Goal: Contribute content: Add original content to the website for others to see

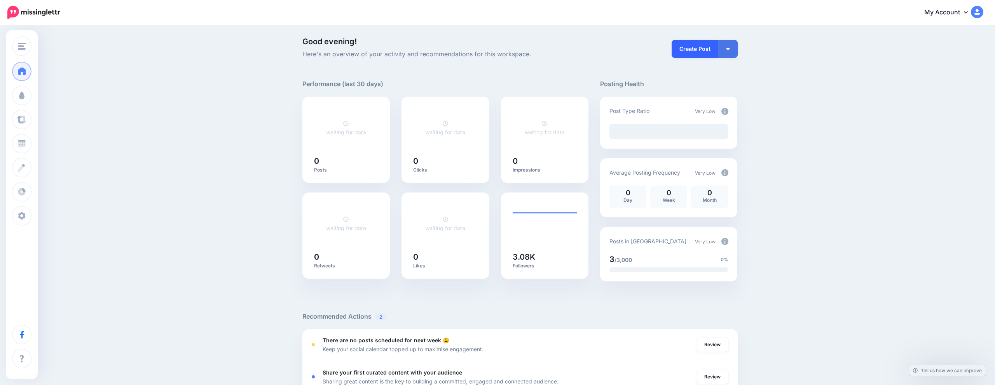
click at [705, 47] on link "Create Post" at bounding box center [694, 49] width 47 height 18
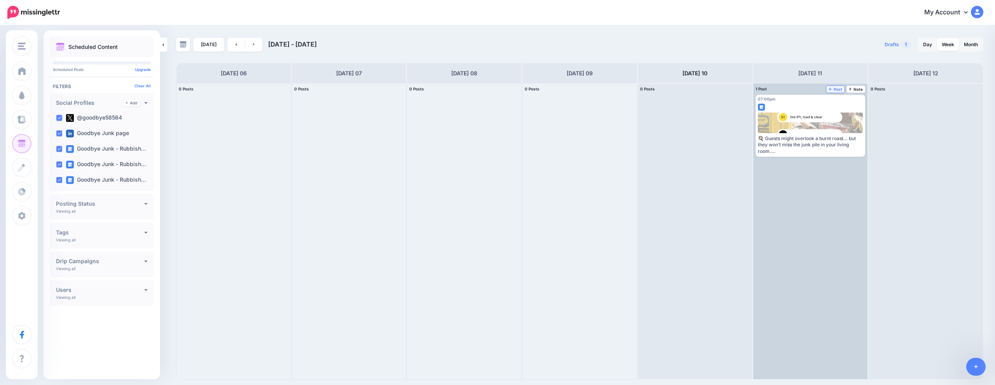
click at [837, 89] on span "Post" at bounding box center [835, 89] width 14 height 4
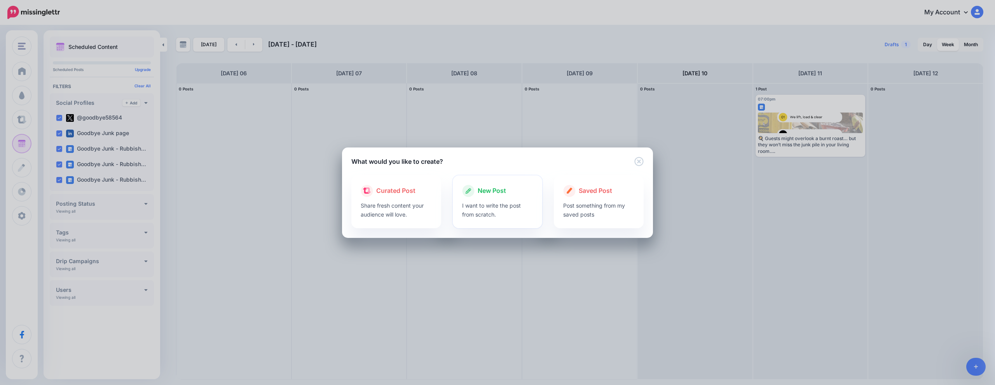
click at [482, 196] on span "New Post" at bounding box center [492, 191] width 28 height 10
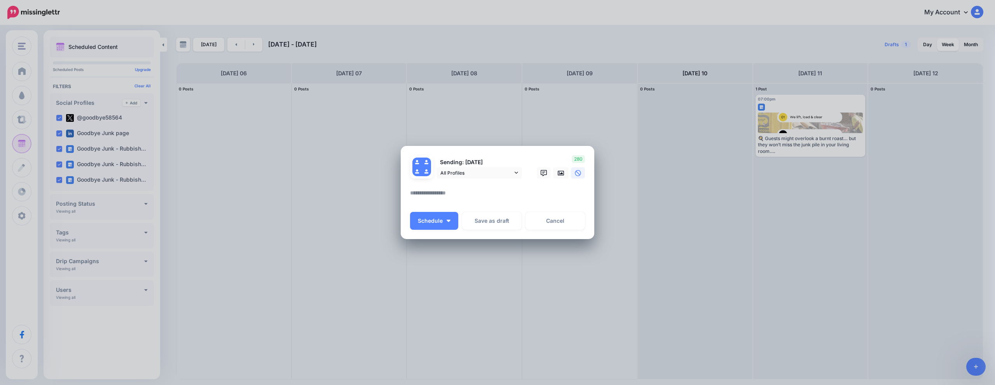
click at [470, 197] on textarea at bounding box center [499, 195] width 179 height 15
paste textarea "**********"
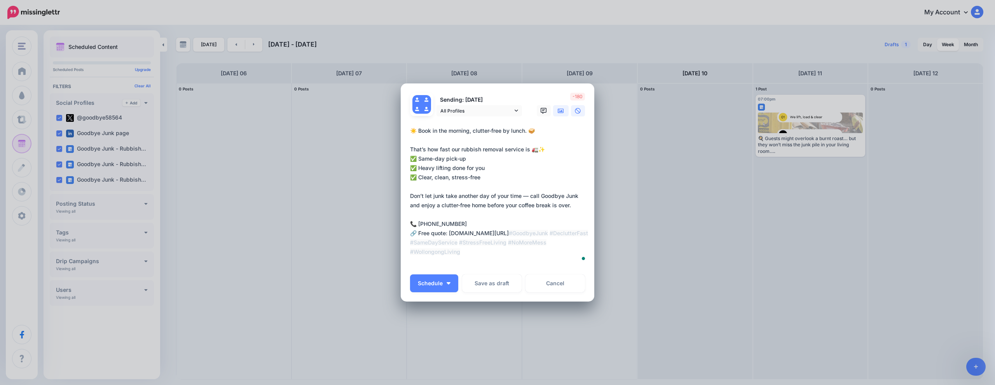
type textarea "**********"
click at [558, 111] on icon at bounding box center [561, 111] width 6 height 6
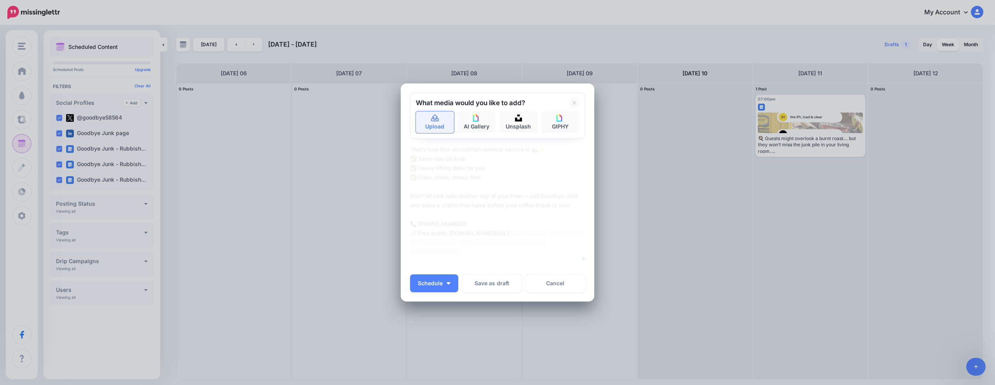
click at [442, 126] on link "Upload" at bounding box center [435, 123] width 38 height 22
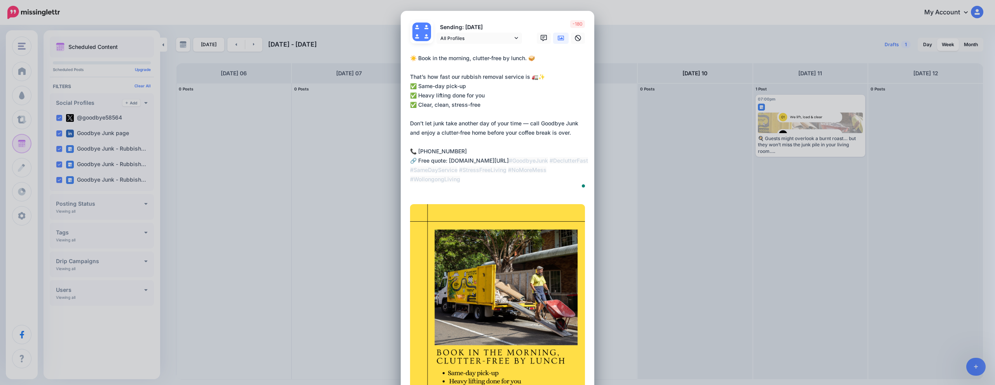
scroll to position [6, 0]
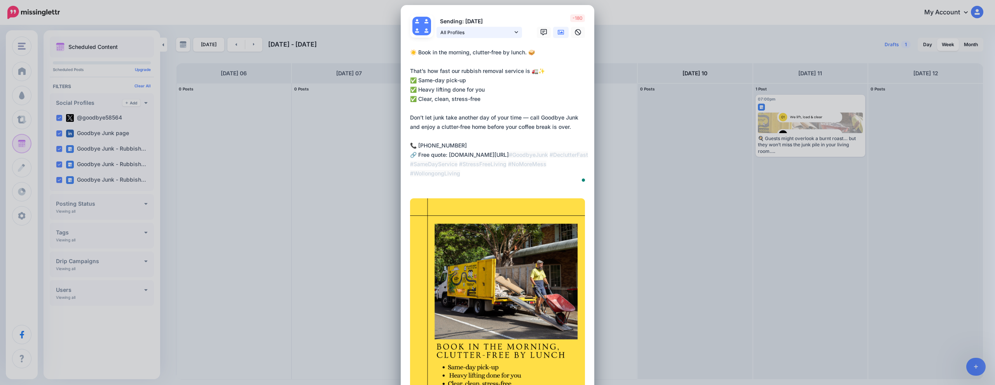
click at [501, 37] on span "All Profiles" at bounding box center [476, 32] width 72 height 8
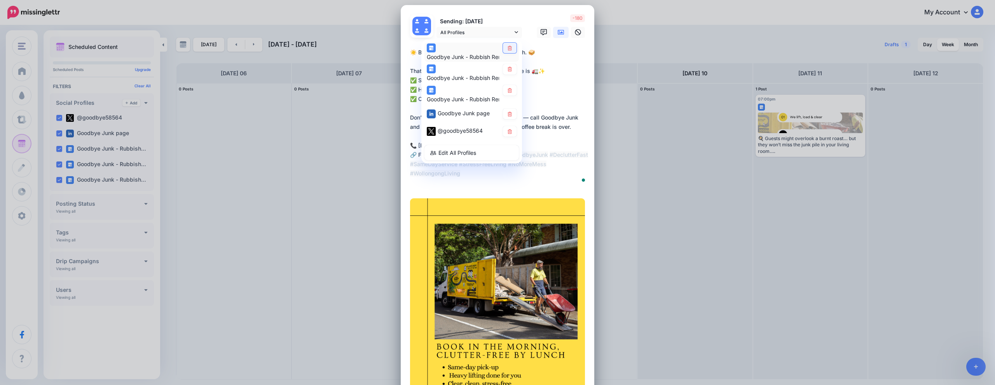
click at [509, 53] on link at bounding box center [510, 48] width 14 height 10
click at [507, 96] on link at bounding box center [510, 90] width 14 height 10
click at [508, 119] on link at bounding box center [510, 114] width 14 height 10
click at [508, 134] on icon at bounding box center [510, 131] width 6 height 5
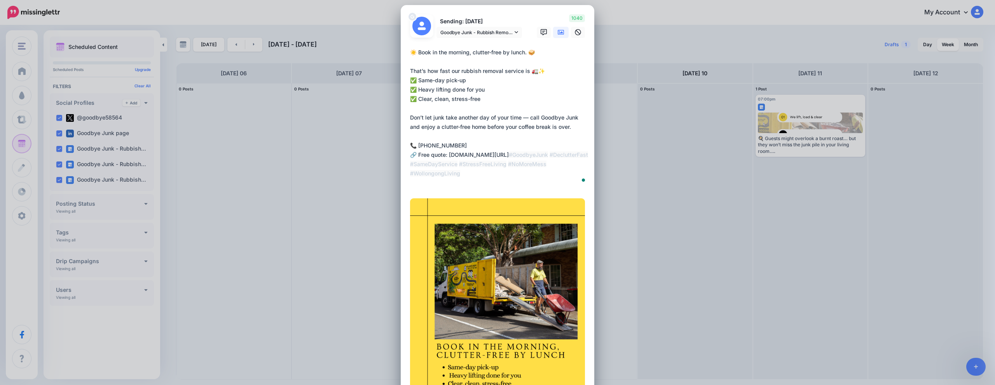
click at [552, 188] on textarea "**********" at bounding box center [499, 118] width 179 height 140
click at [562, 35] on icon at bounding box center [561, 32] width 6 height 6
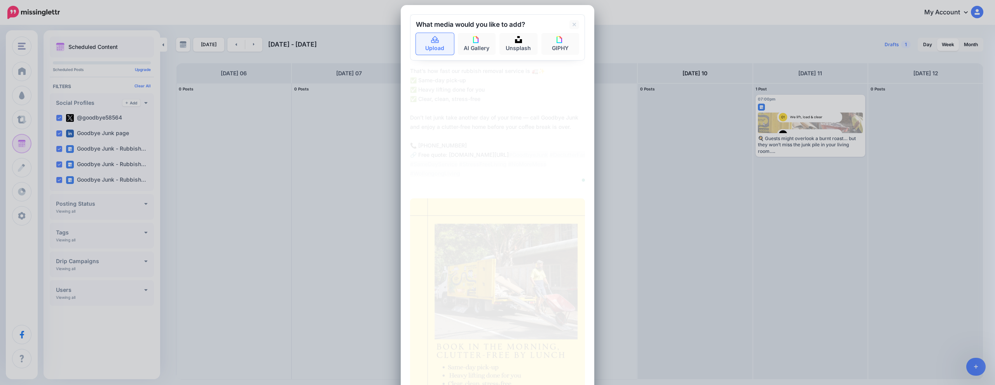
click at [431, 44] on icon at bounding box center [435, 40] width 9 height 7
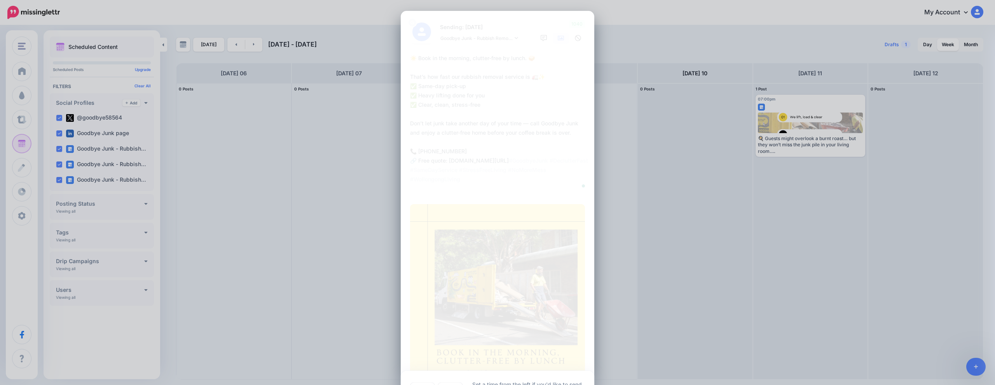
click at [425, 265] on div "Sending: [DATE] Goodbye Junk - Rubbish Removal Wollongong" at bounding box center [497, 233] width 175 height 426
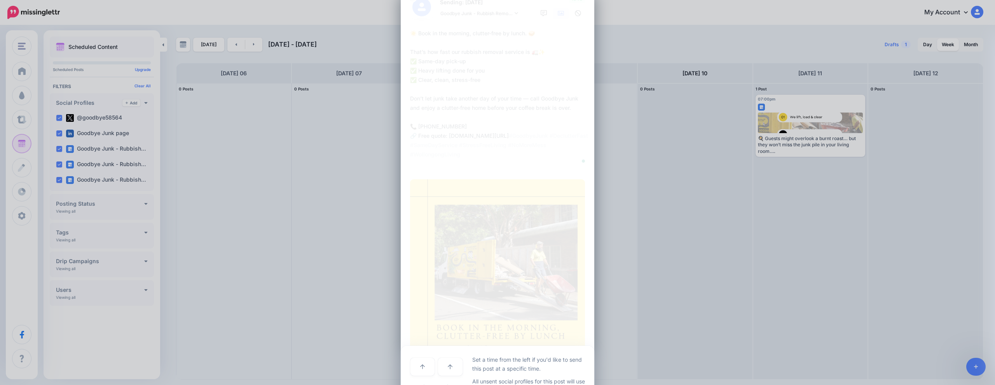
scroll to position [81, 0]
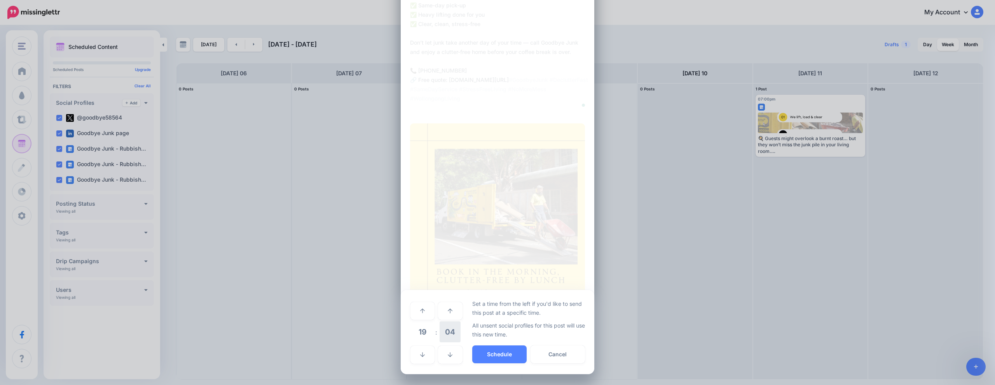
click at [448, 337] on span "04" at bounding box center [450, 332] width 21 height 21
click at [413, 312] on td "00" at bounding box center [414, 311] width 9 height 22
click at [494, 353] on button "Schedule" at bounding box center [499, 355] width 54 height 18
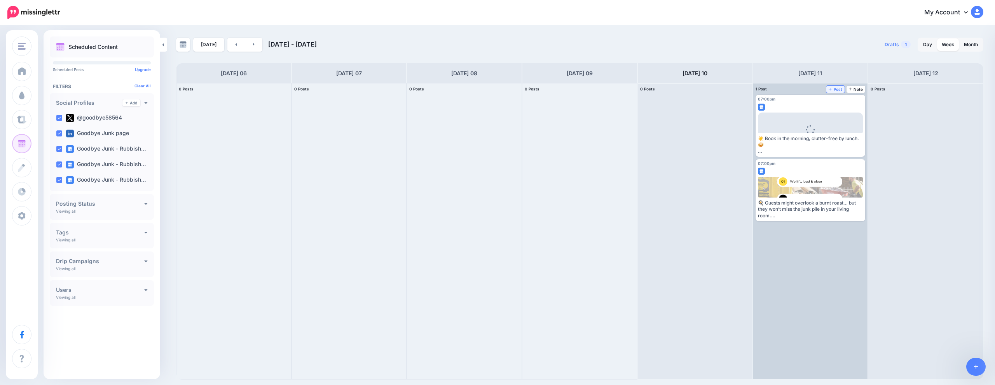
click at [837, 89] on span "Post" at bounding box center [835, 89] width 14 height 4
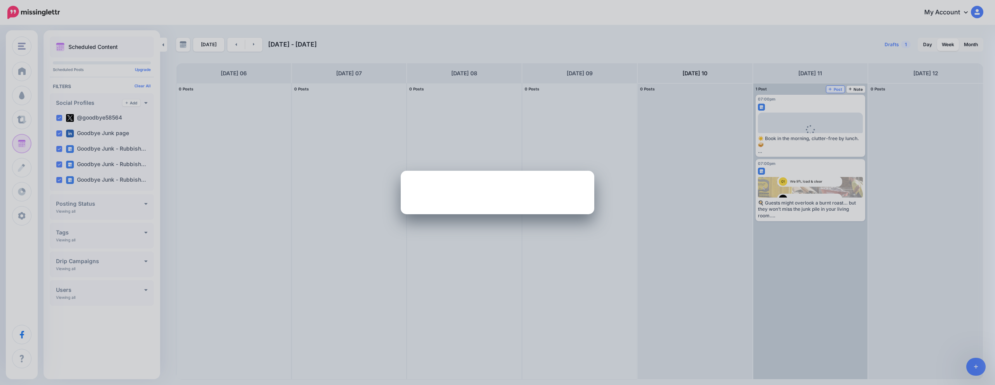
scroll to position [0, 0]
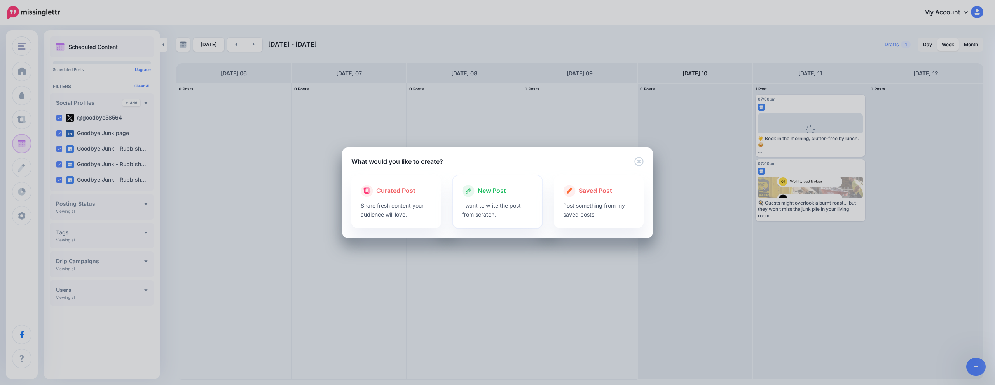
click at [529, 202] on p "I want to write the post from scratch." at bounding box center [497, 210] width 71 height 18
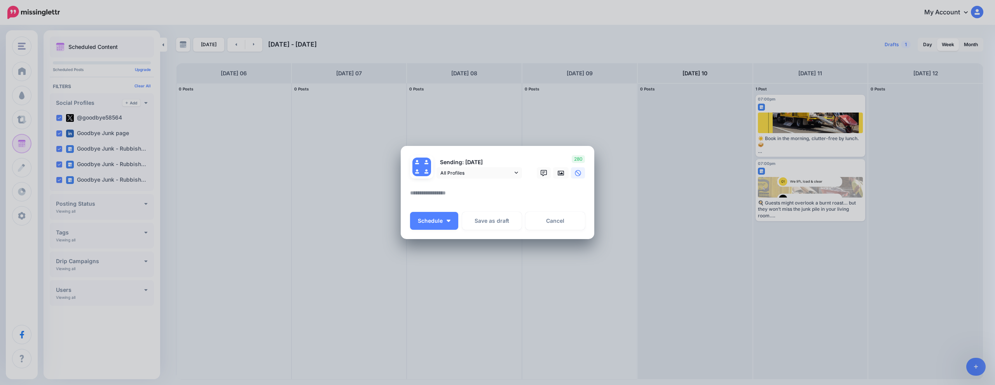
click at [451, 195] on textarea at bounding box center [499, 195] width 179 height 15
paste textarea "**********"
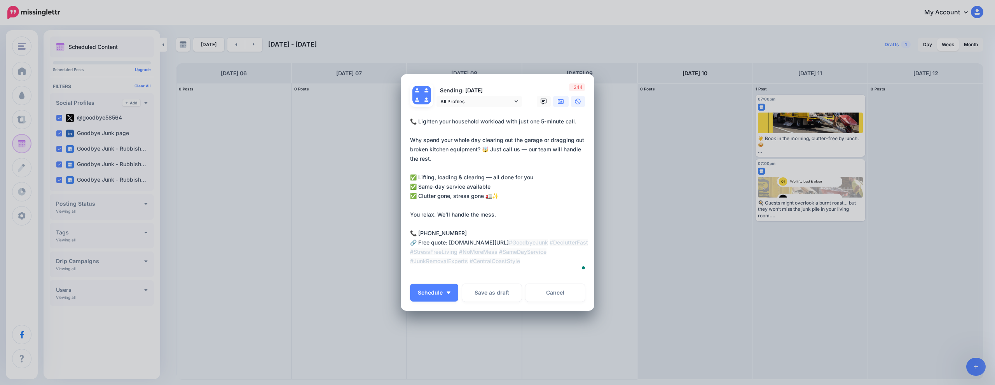
type textarea "**********"
click at [562, 98] on link at bounding box center [561, 101] width 16 height 11
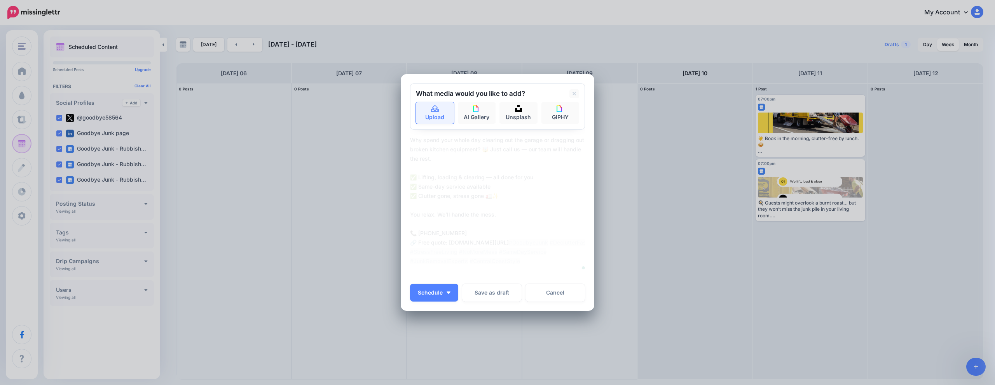
click at [450, 114] on link "Upload" at bounding box center [435, 113] width 38 height 22
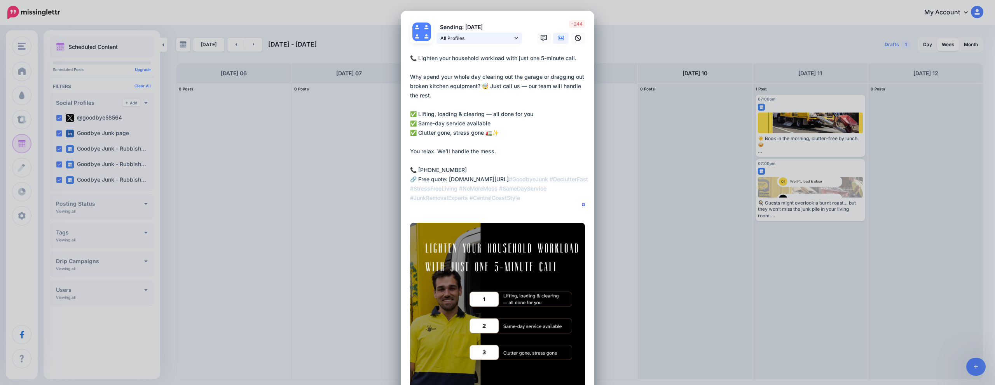
click at [493, 42] on span "All Profiles" at bounding box center [476, 38] width 72 height 8
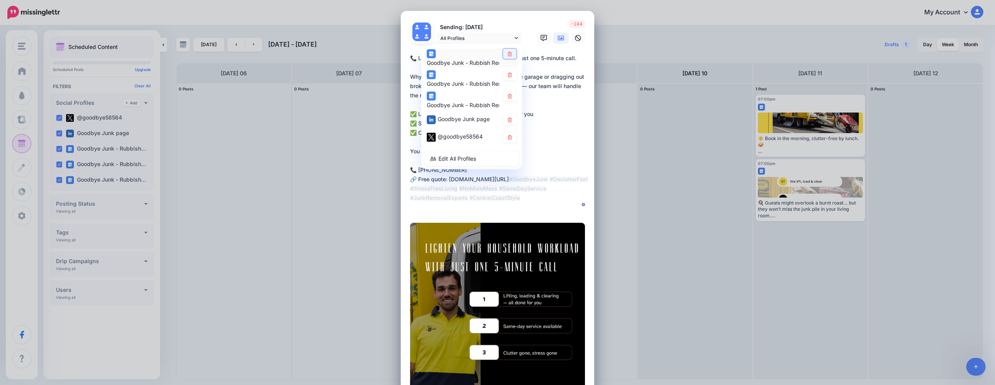
click at [511, 56] on icon at bounding box center [510, 53] width 4 height 5
click at [512, 77] on icon at bounding box center [510, 75] width 6 height 5
click at [508, 122] on icon at bounding box center [510, 119] width 6 height 5
click at [509, 140] on icon at bounding box center [510, 137] width 6 height 5
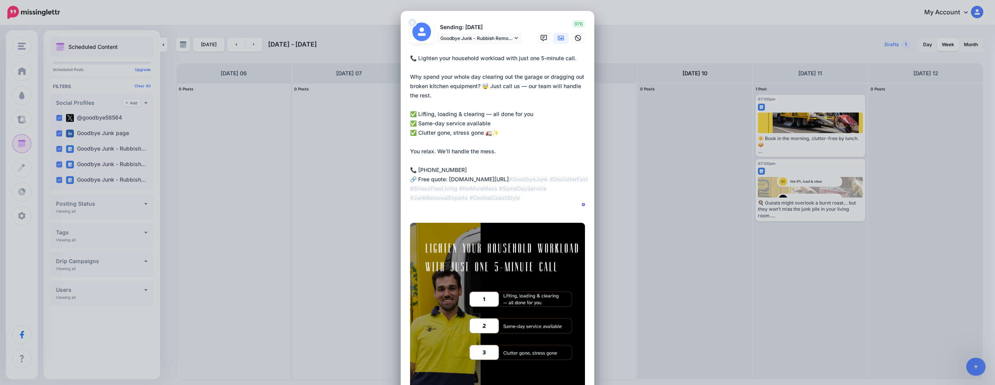
click at [546, 192] on textarea "**********" at bounding box center [499, 133] width 179 height 159
click at [558, 40] on icon at bounding box center [561, 38] width 6 height 5
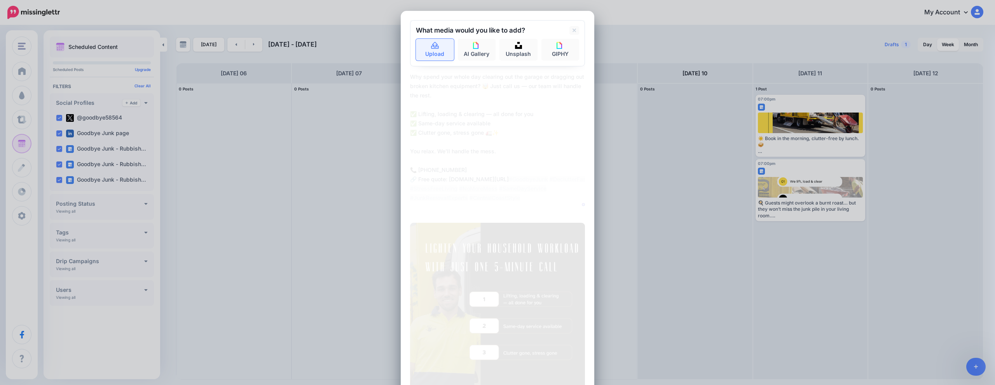
click at [433, 61] on link "Upload" at bounding box center [435, 50] width 38 height 22
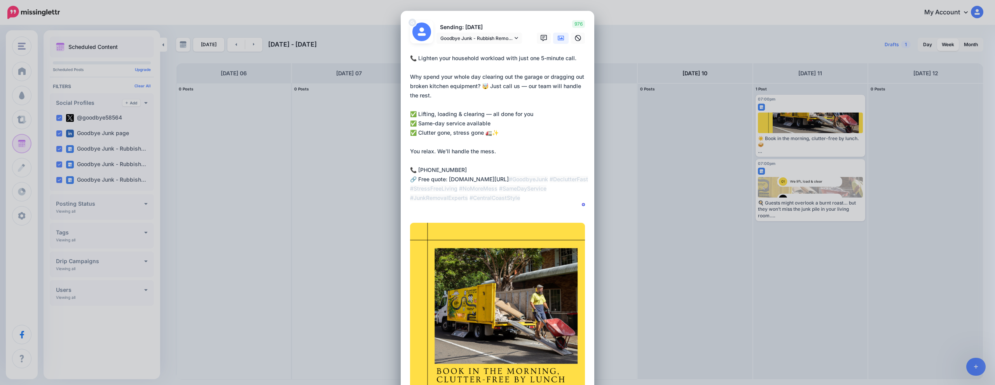
click at [561, 40] on icon at bounding box center [561, 38] width 6 height 5
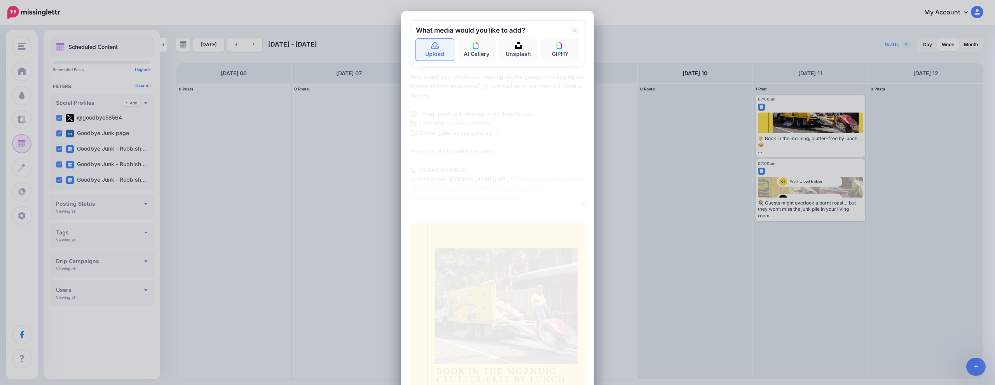
click at [435, 61] on link "Upload" at bounding box center [435, 50] width 38 height 22
